Goal: Find specific page/section: Find specific page/section

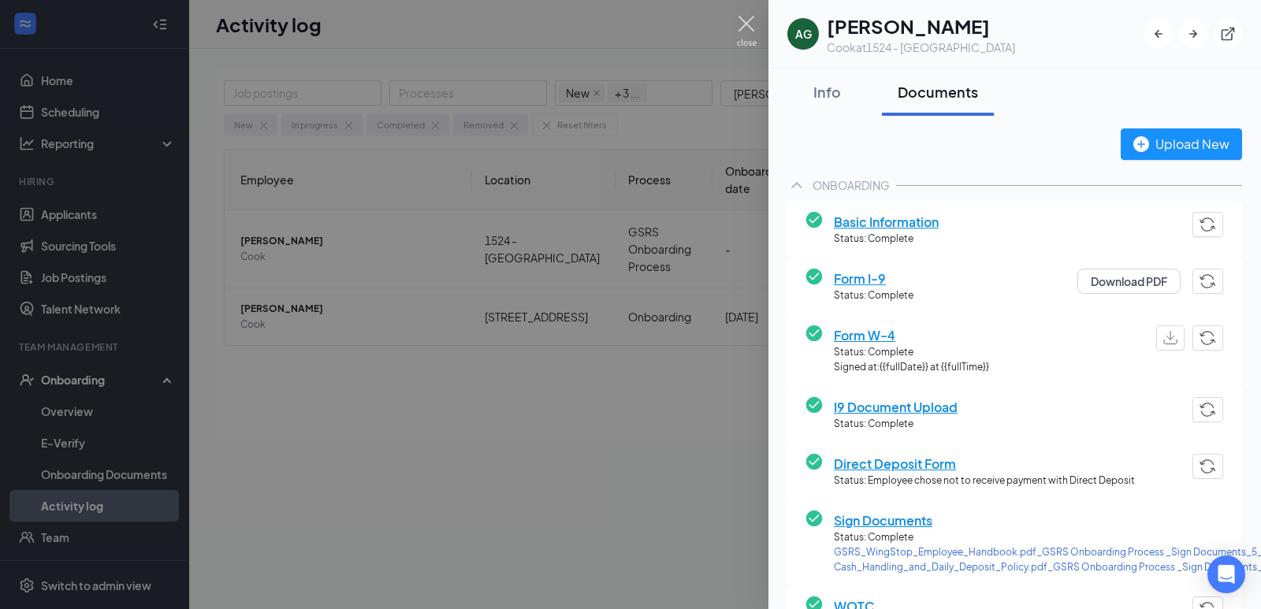
click at [747, 24] on img at bounding box center [747, 31] width 20 height 31
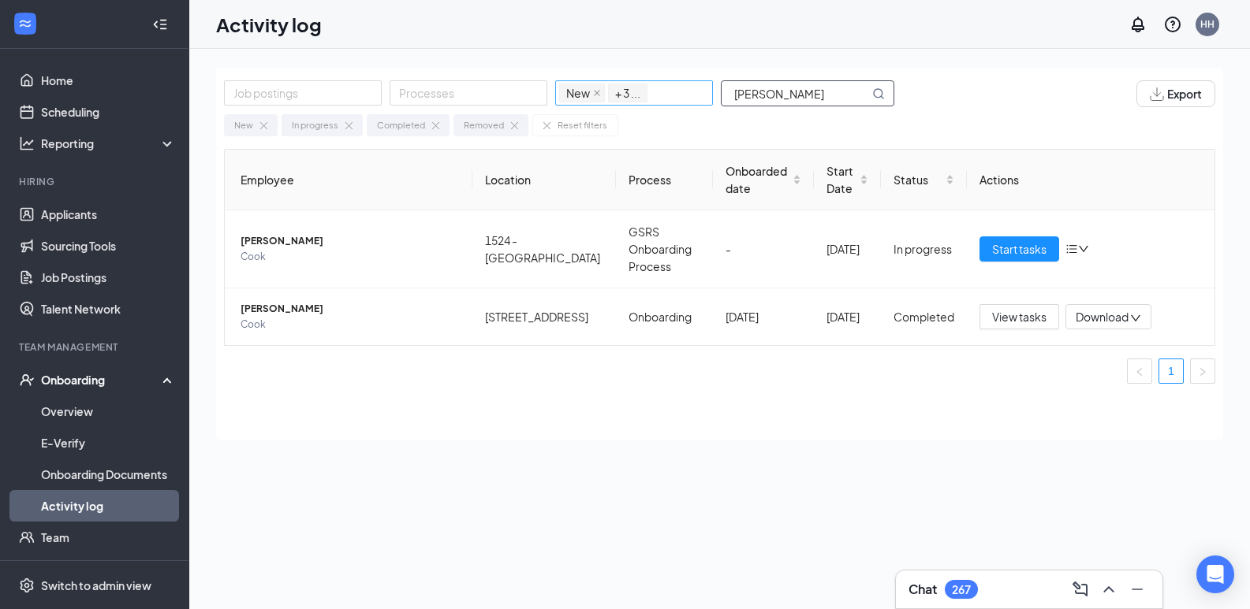
drag, startPoint x: 778, startPoint y: 95, endPoint x: 706, endPoint y: 99, distance: 71.8
click at [706, 99] on div "Job postings Processes New In progress Completed Removed + 3 ... [PERSON_NAME]" at bounding box center [567, 93] width 686 height 27
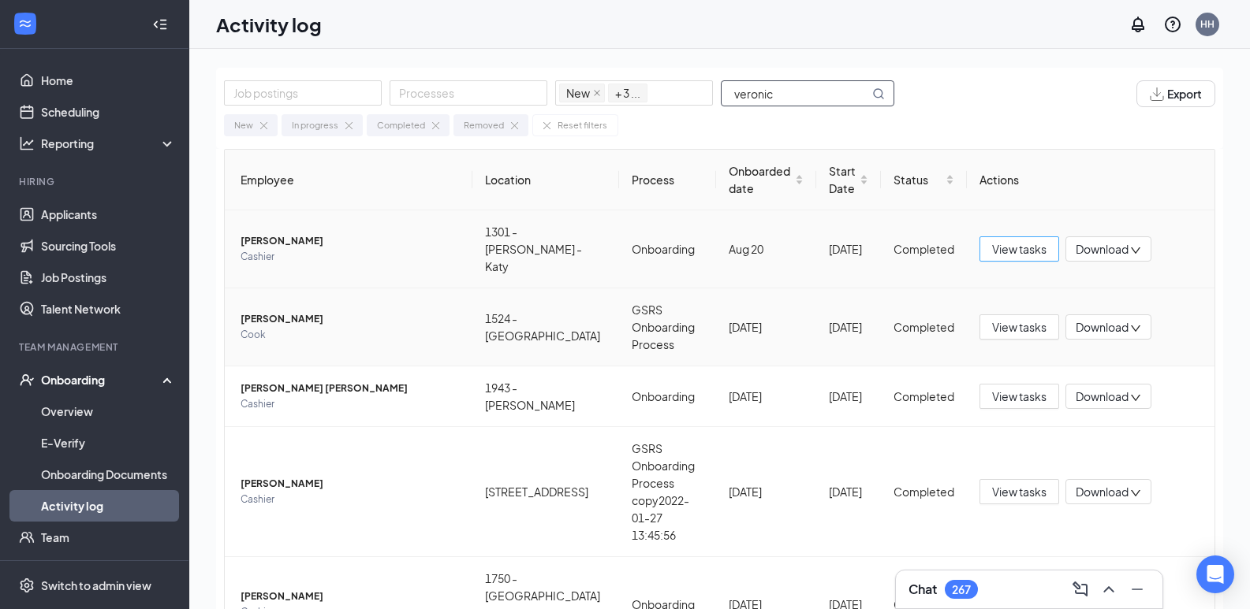
type input "veronic"
click at [291, 235] on span "[PERSON_NAME]" at bounding box center [349, 241] width 219 height 16
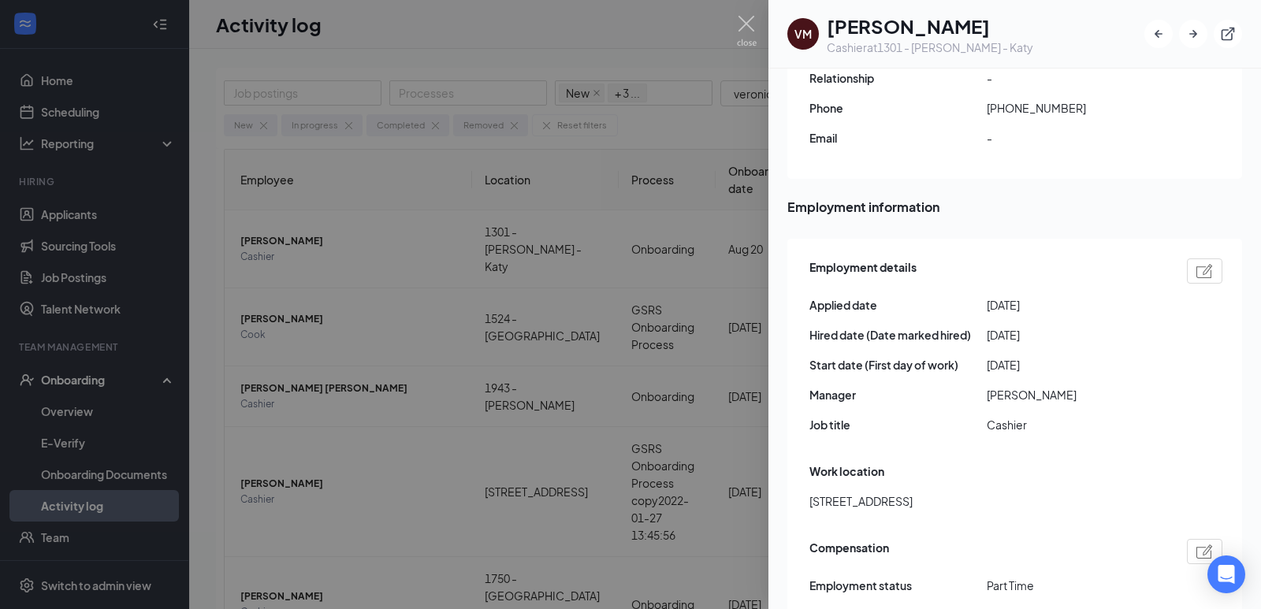
scroll to position [612, 0]
